Goal: Information Seeking & Learning: Learn about a topic

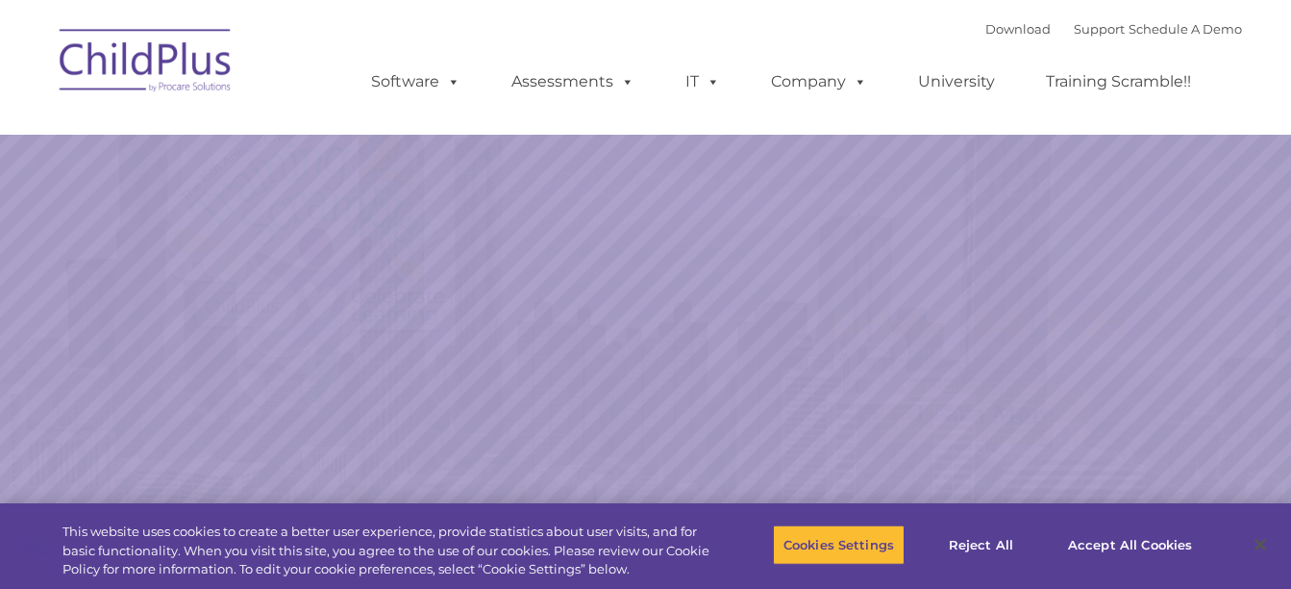
select select "MEDIUM"
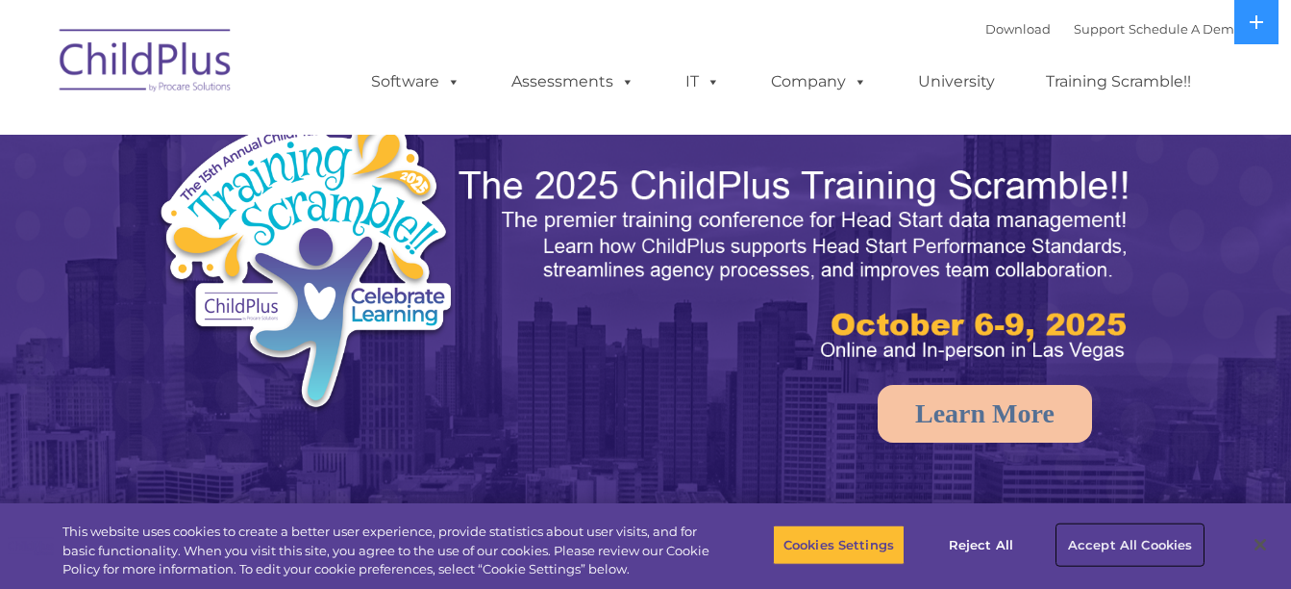
click at [1090, 546] on button "Accept All Cookies" at bounding box center [1130, 544] width 145 height 40
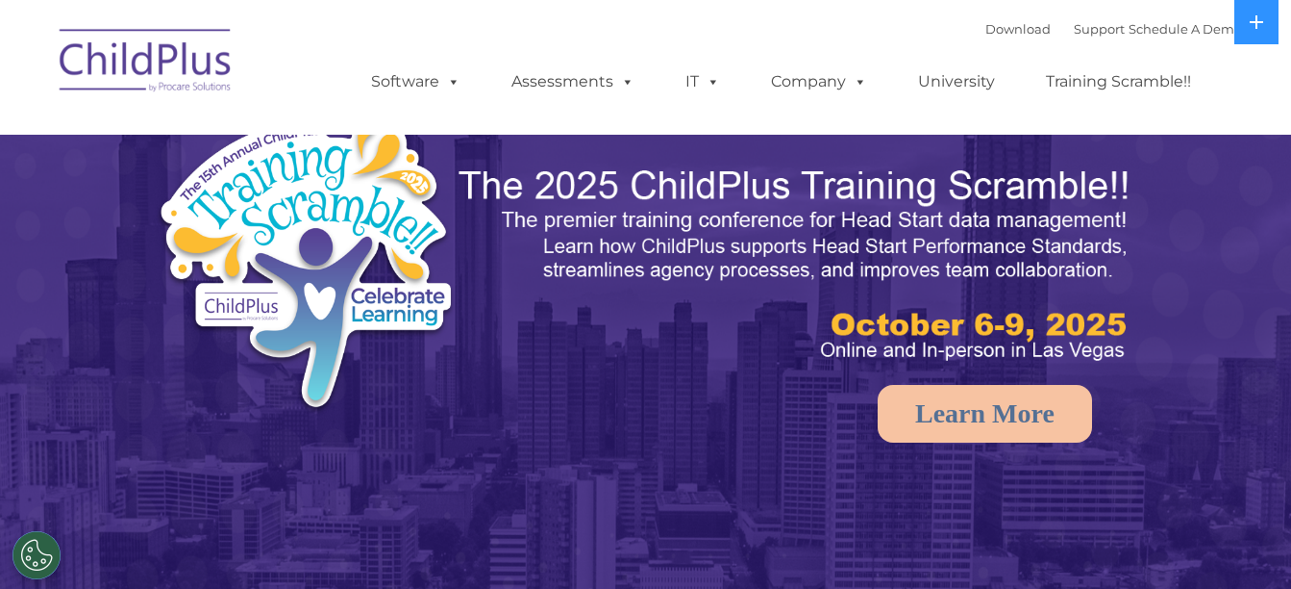
click at [1146, 541] on img at bounding box center [645, 406] width 1291 height 813
